Goal: Information Seeking & Learning: Learn about a topic

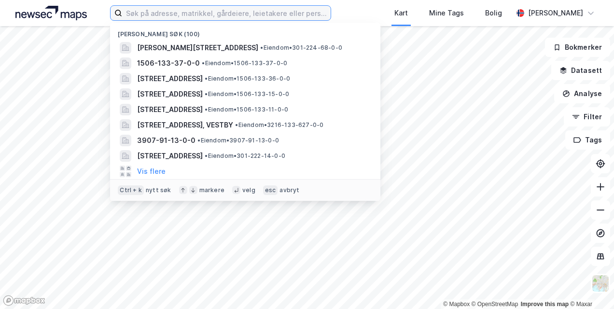
click at [127, 13] on input at bounding box center [226, 13] width 208 height 14
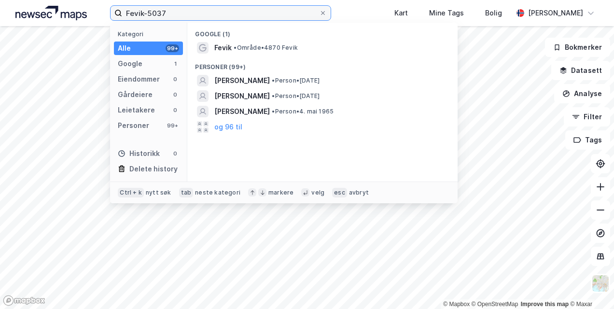
click at [154, 11] on input "Fevik-5037" at bounding box center [220, 13] width 196 height 14
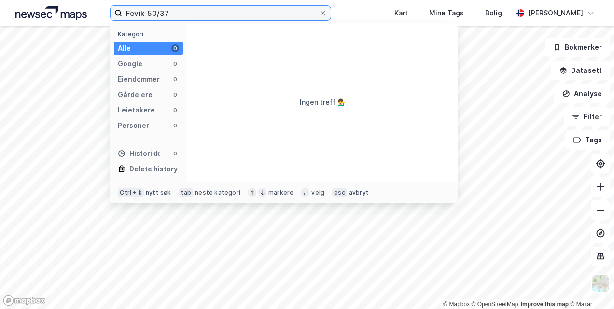
drag, startPoint x: 143, startPoint y: 11, endPoint x: 119, endPoint y: 12, distance: 23.7
click at [121, 12] on label "Fevik-50/37" at bounding box center [220, 12] width 221 height 15
drag, startPoint x: 142, startPoint y: 13, endPoint x: 123, endPoint y: 14, distance: 19.8
click at [123, 14] on input "4870-50/37" at bounding box center [220, 13] width 196 height 14
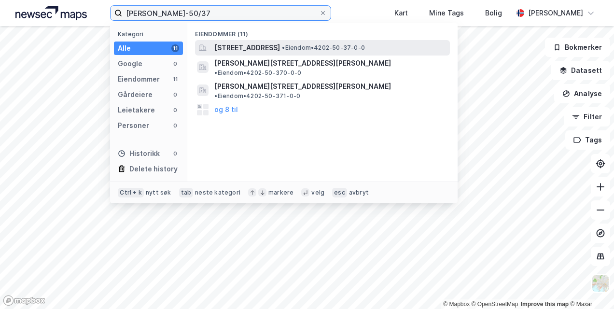
type input "[PERSON_NAME]-50/37"
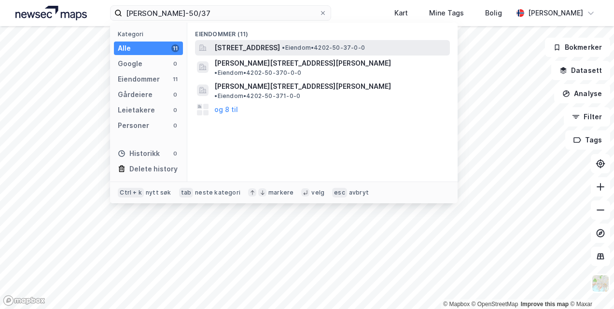
click at [250, 49] on span "[STREET_ADDRESS]" at bounding box center [247, 48] width 66 height 12
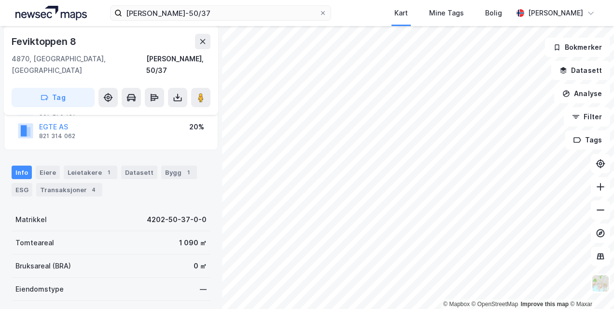
scroll to position [97, 0]
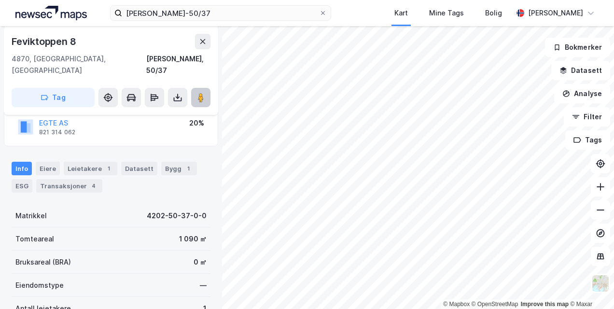
click at [201, 93] on image at bounding box center [201, 98] width 6 height 10
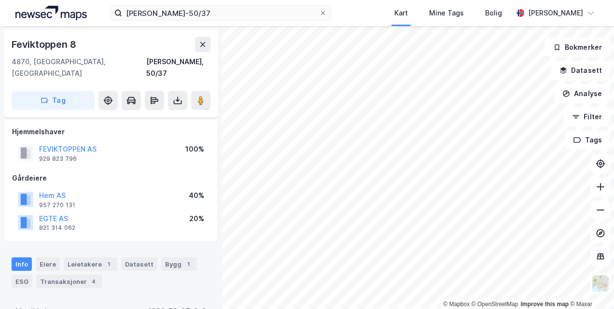
scroll to position [0, 0]
click at [49, 258] on div "Eiere" at bounding box center [48, 265] width 24 height 14
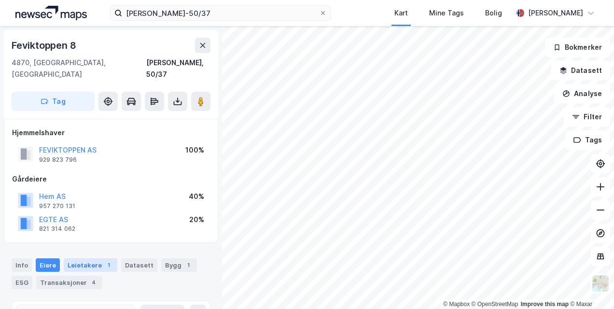
click at [77, 258] on div "Leietakere 1" at bounding box center [91, 265] width 54 height 14
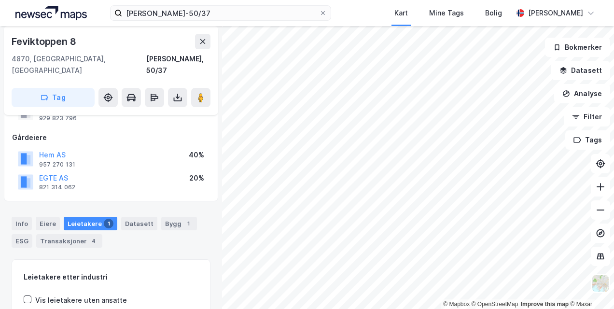
scroll to position [97, 0]
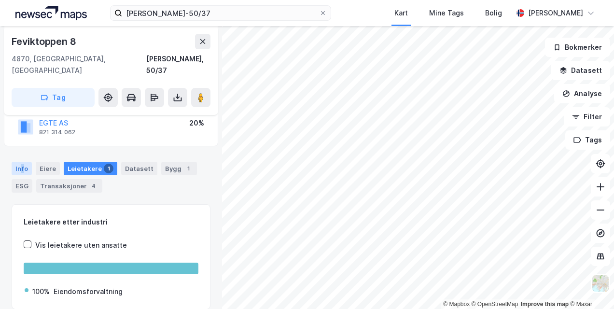
click at [22, 162] on div "Info" at bounding box center [22, 169] width 20 height 14
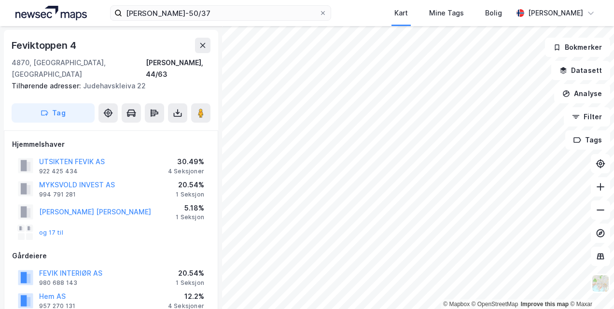
scroll to position [48, 0]
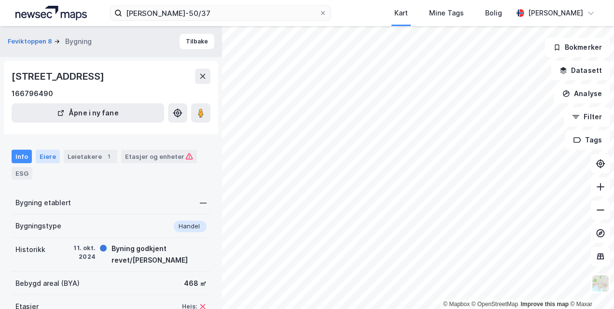
click at [42, 155] on div "Eiere" at bounding box center [48, 157] width 24 height 14
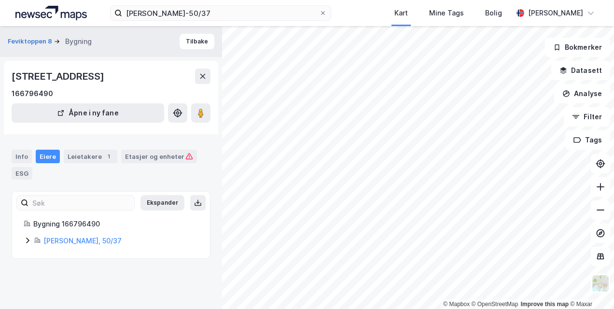
click at [43, 155] on div "Eiere" at bounding box center [48, 157] width 24 height 14
click at [200, 38] on button "Tilbake" at bounding box center [197, 41] width 35 height 15
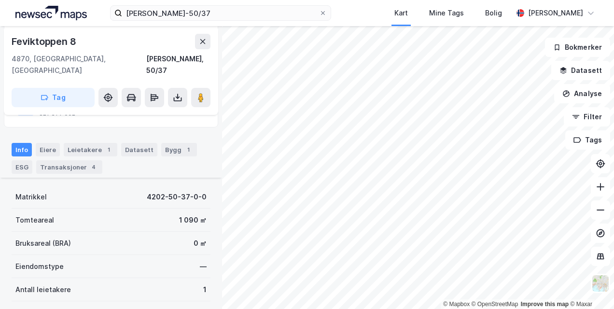
scroll to position [94, 0]
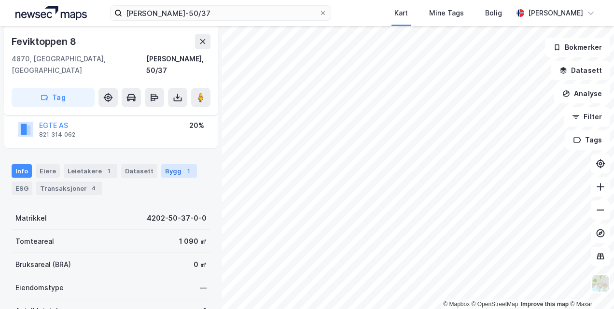
click at [167, 164] on div "Bygg 1" at bounding box center [179, 171] width 36 height 14
